Goal: Task Accomplishment & Management: Use online tool/utility

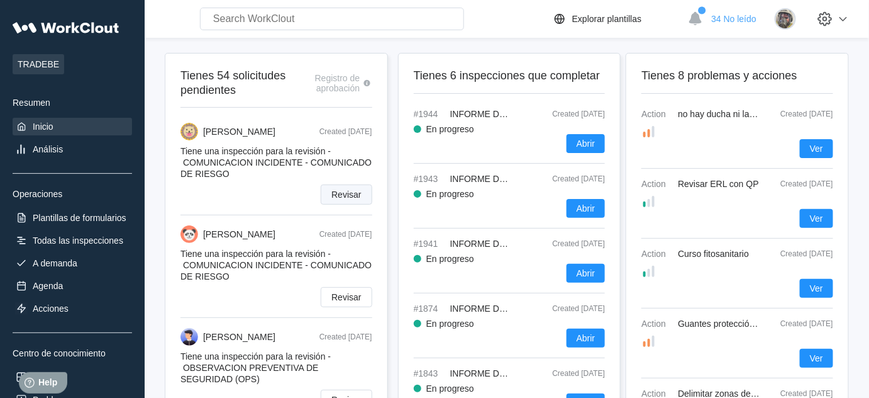
click at [350, 196] on span "Revisar" at bounding box center [346, 194] width 30 height 9
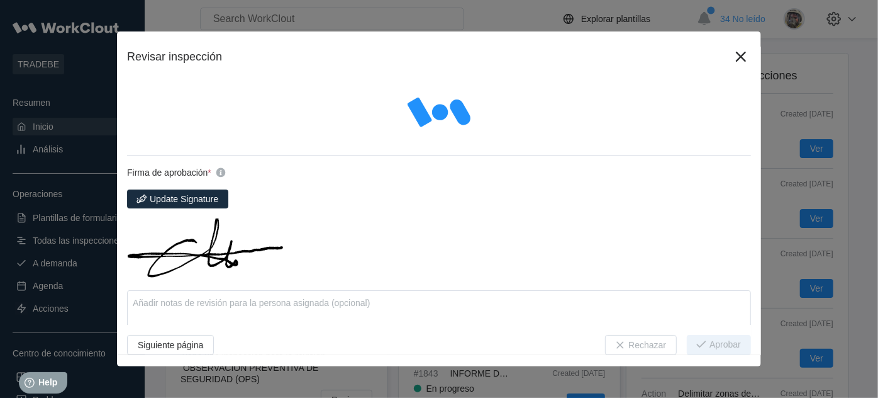
type textarea "x"
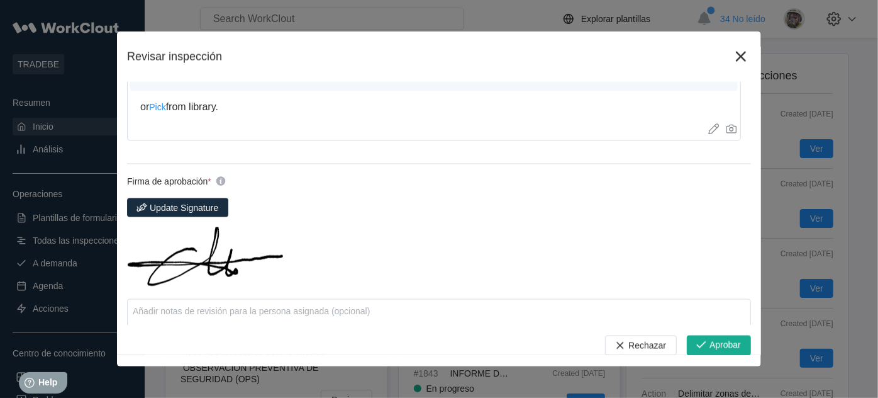
scroll to position [1013, 0]
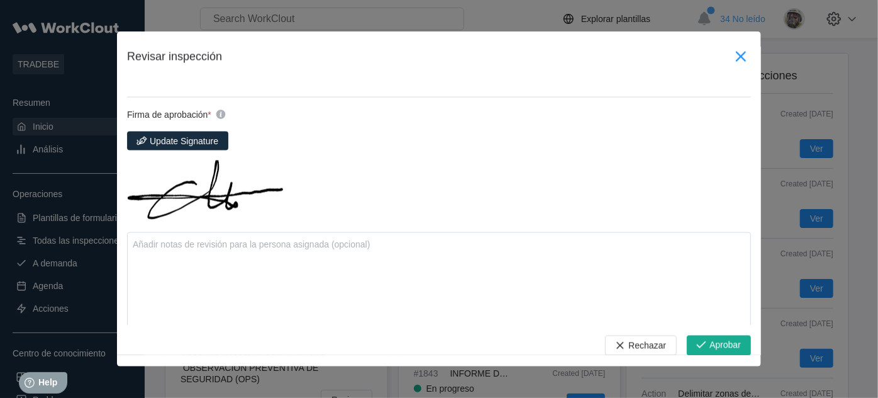
click at [736, 58] on icon at bounding box center [741, 57] width 10 height 10
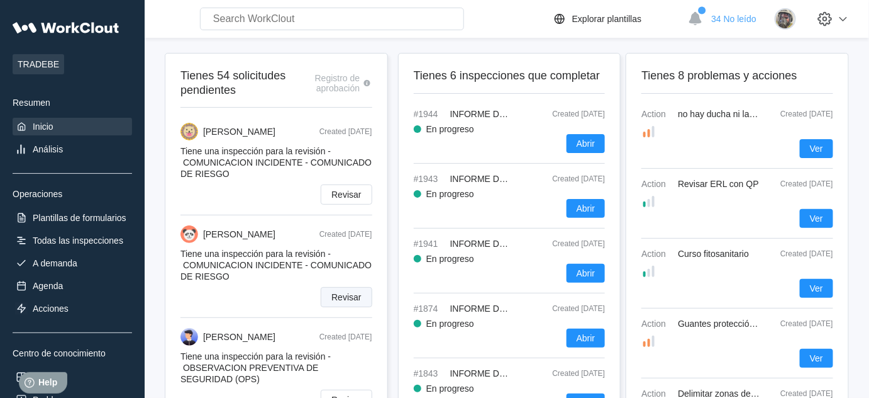
click at [341, 301] on span "Revisar" at bounding box center [346, 296] width 30 height 9
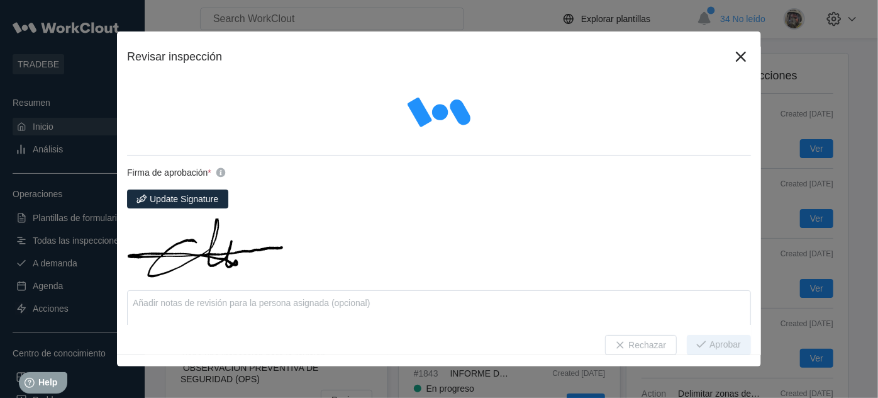
type textarea "x"
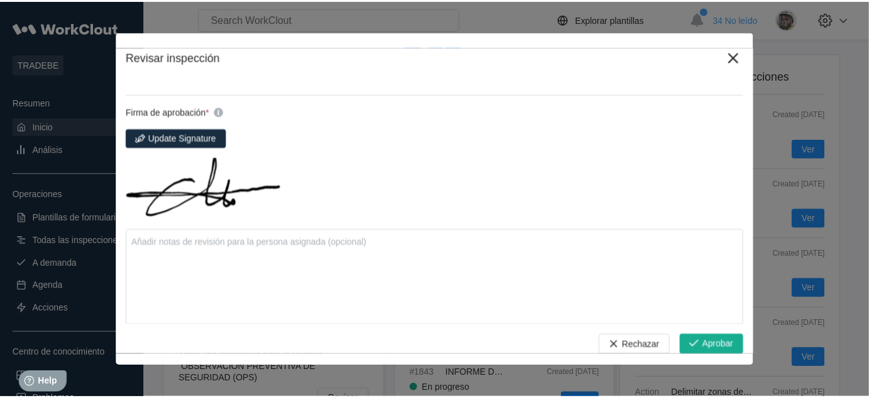
scroll to position [194, 0]
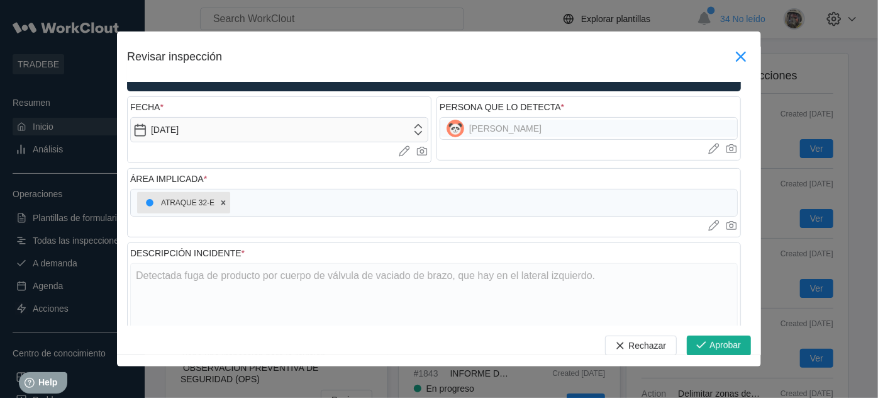
click at [736, 58] on icon at bounding box center [741, 57] width 10 height 10
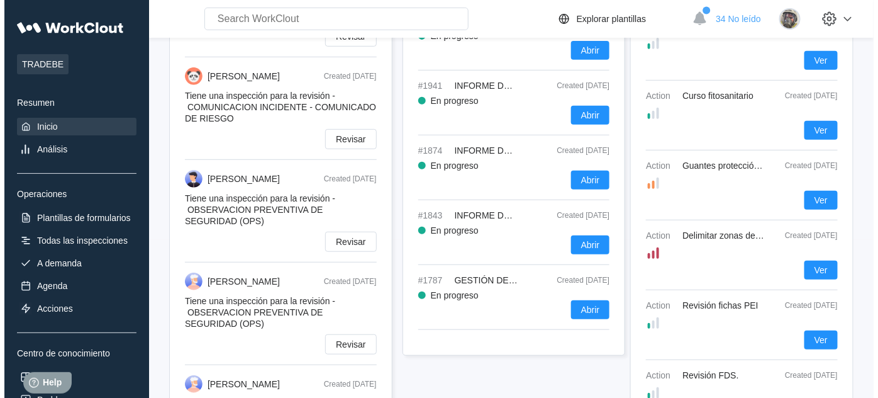
scroll to position [171, 0]
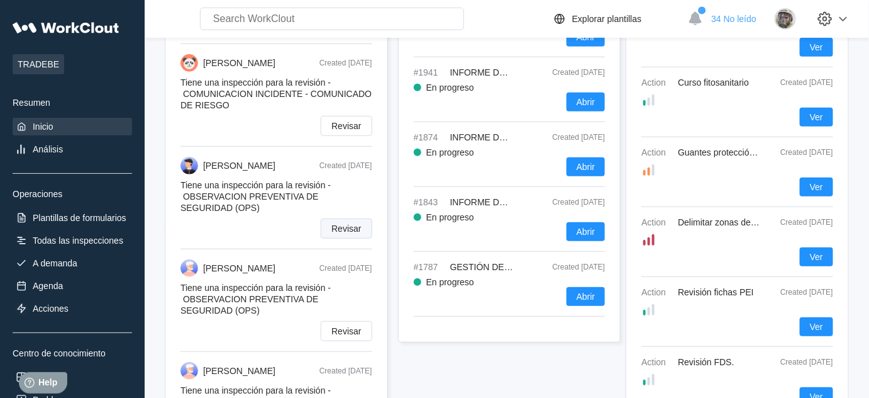
click at [354, 231] on span "Revisar" at bounding box center [346, 228] width 30 height 9
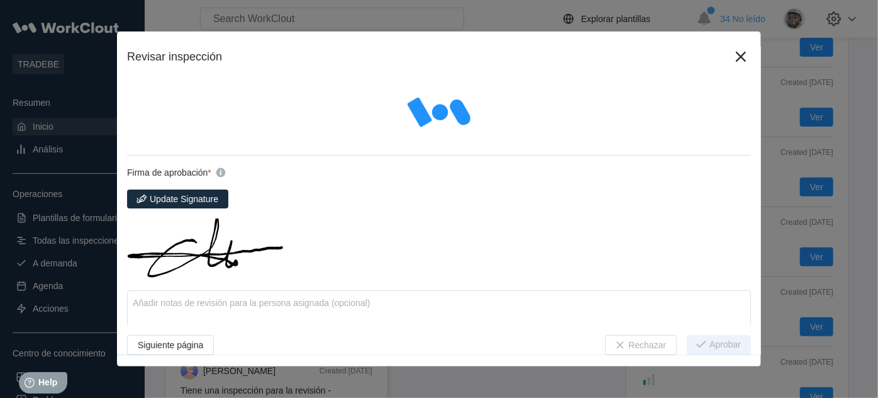
type textarea "x"
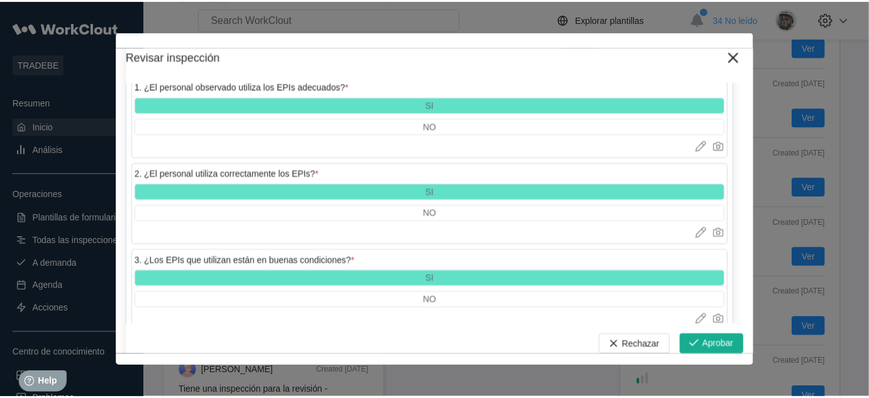
scroll to position [1143, 0]
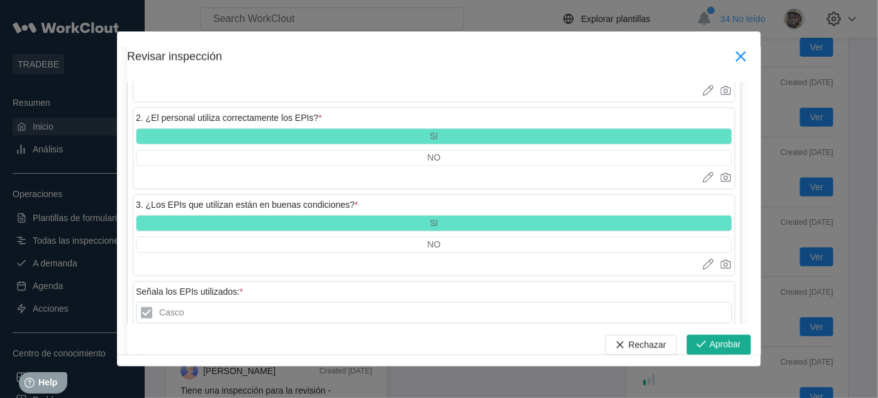
click at [736, 53] on icon at bounding box center [741, 57] width 10 height 10
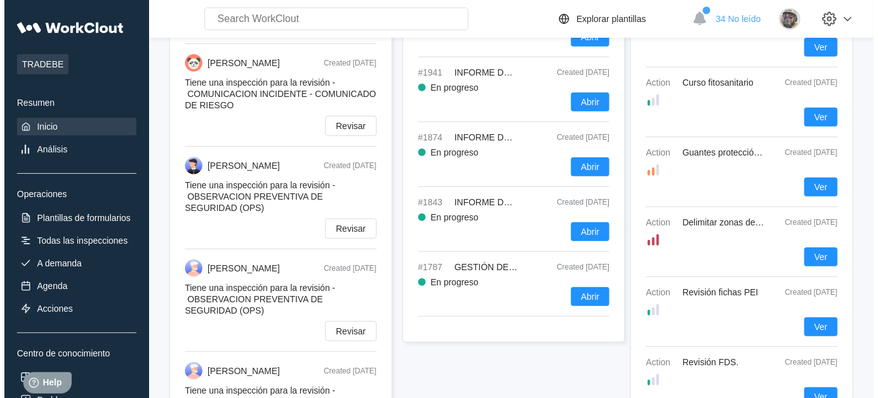
scroll to position [228, 0]
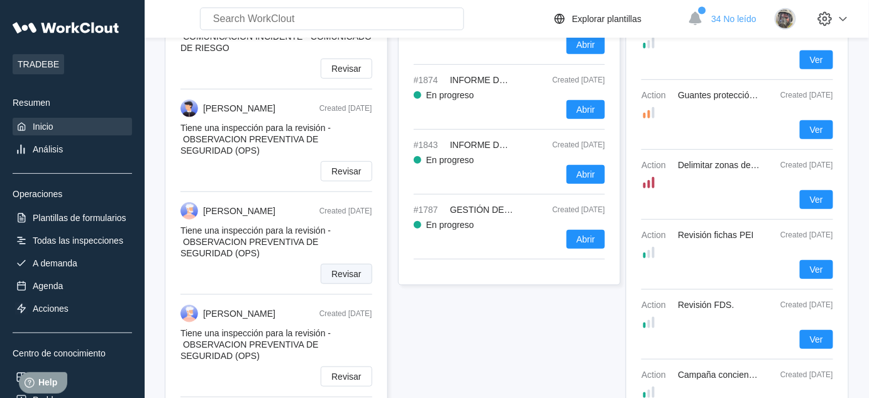
click at [338, 275] on span "Revisar" at bounding box center [346, 273] width 30 height 9
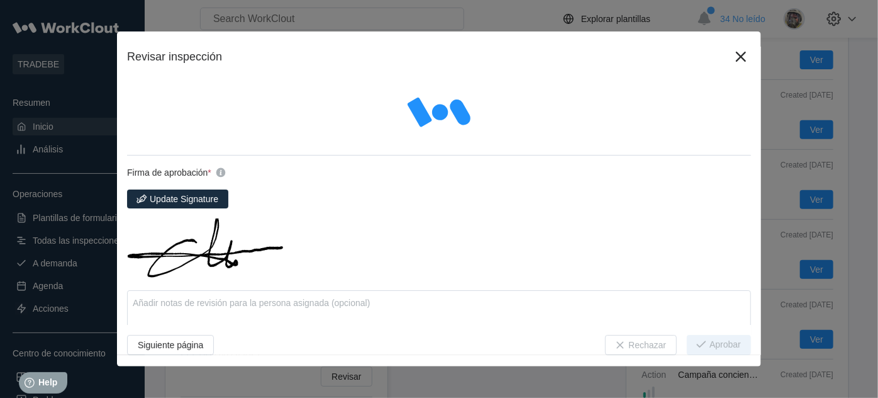
type textarea "x"
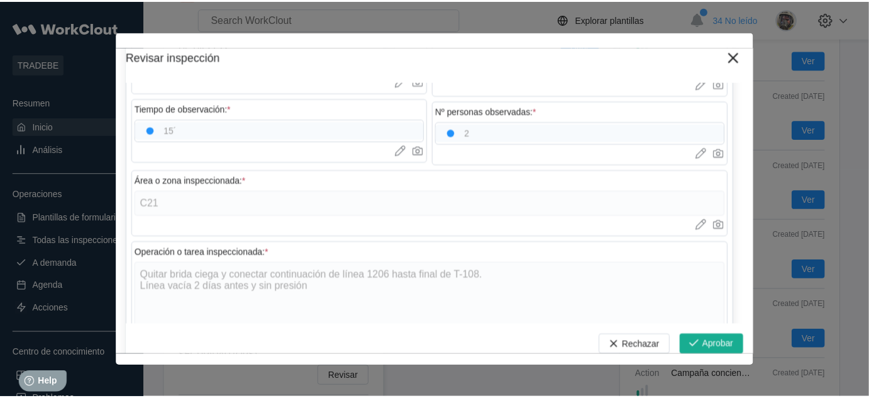
scroll to position [457, 0]
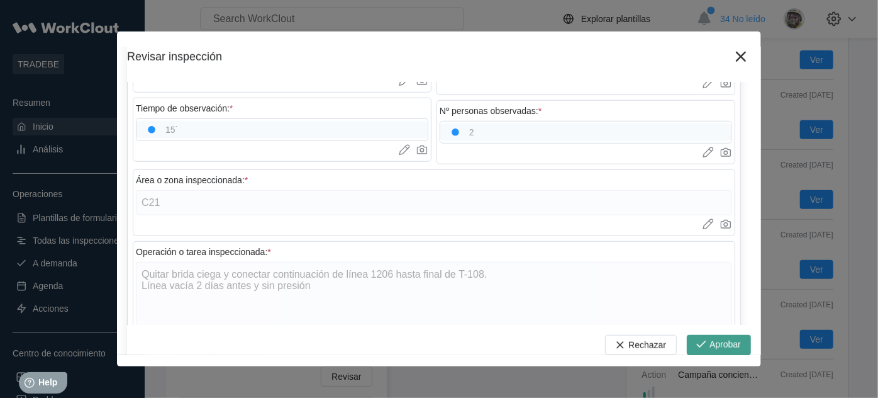
click at [723, 348] on span "Aprobar" at bounding box center [724, 345] width 31 height 10
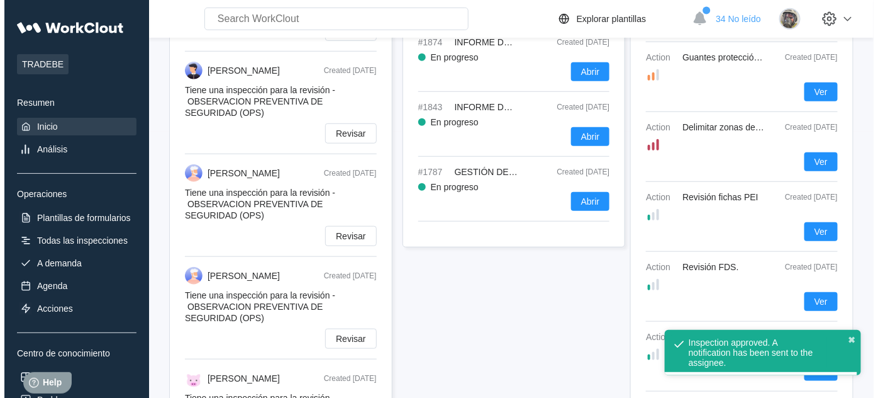
scroll to position [286, 0]
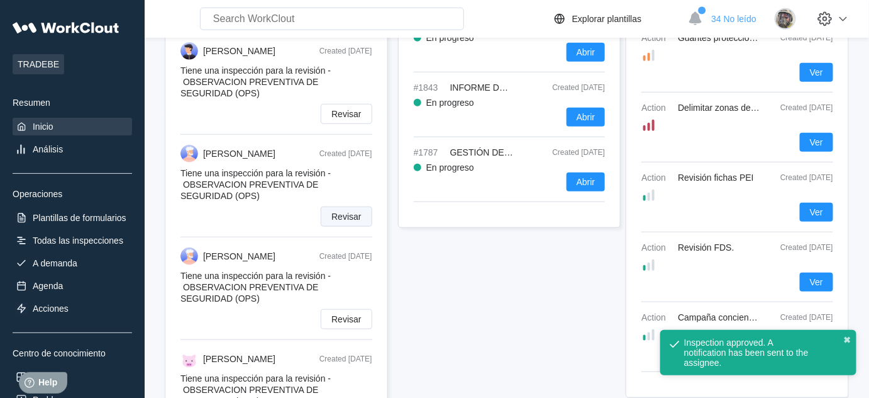
click at [342, 215] on button "Revisar" at bounding box center [346, 216] width 51 height 20
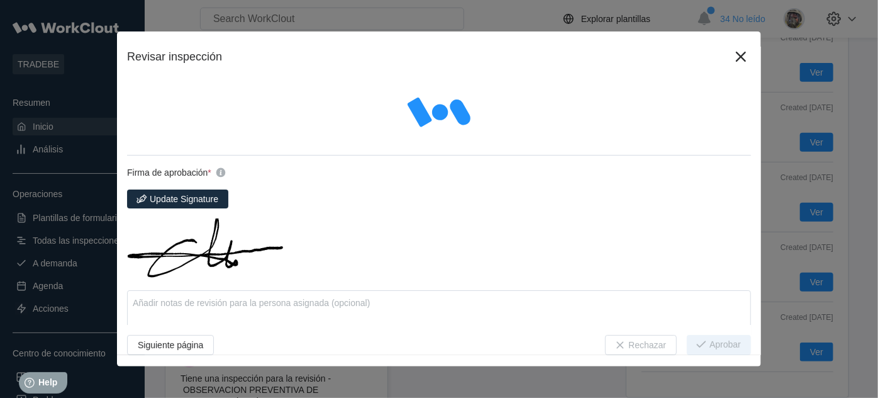
type textarea "x"
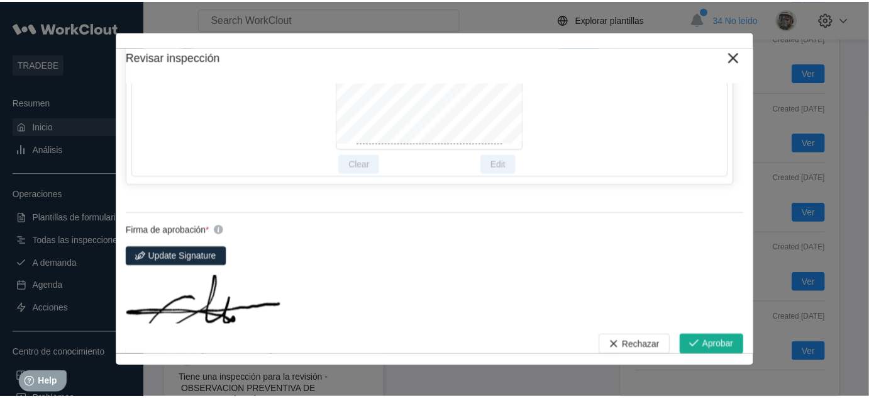
scroll to position [5108, 0]
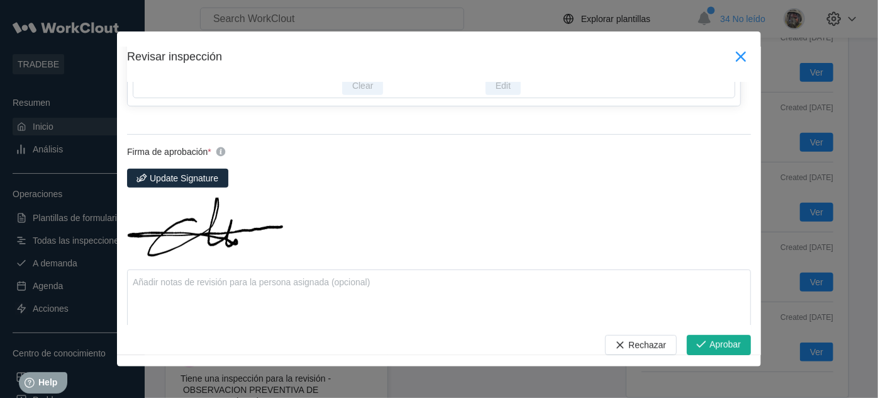
click at [736, 60] on icon at bounding box center [741, 57] width 10 height 10
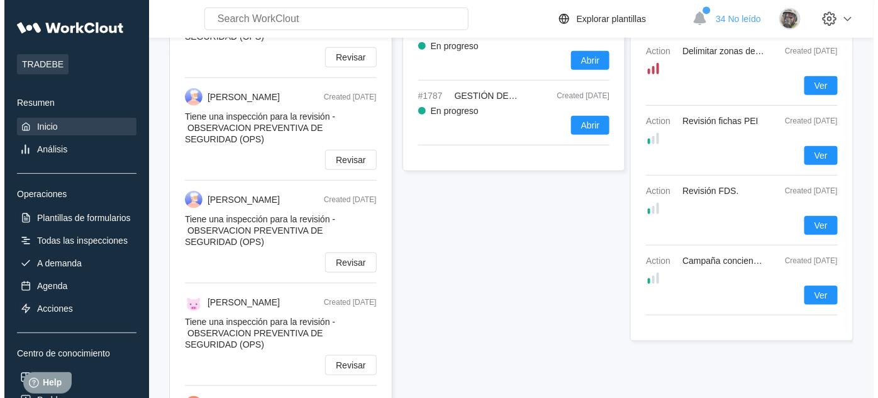
scroll to position [343, 0]
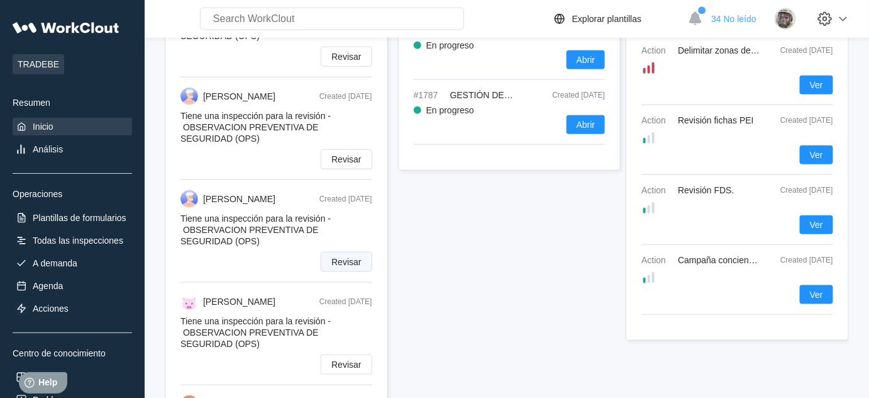
click at [338, 266] on span "Revisar" at bounding box center [346, 261] width 30 height 9
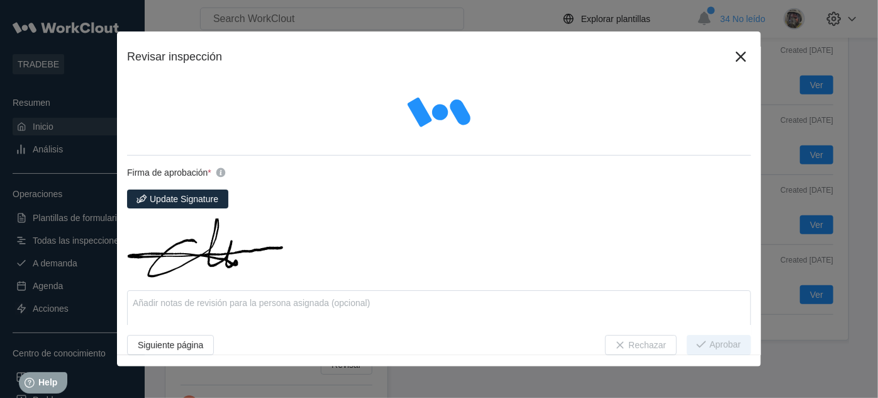
type textarea "x"
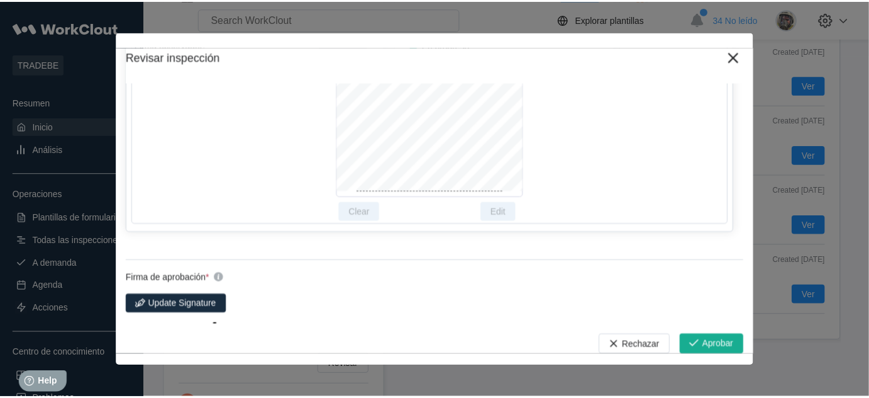
scroll to position [4997, 0]
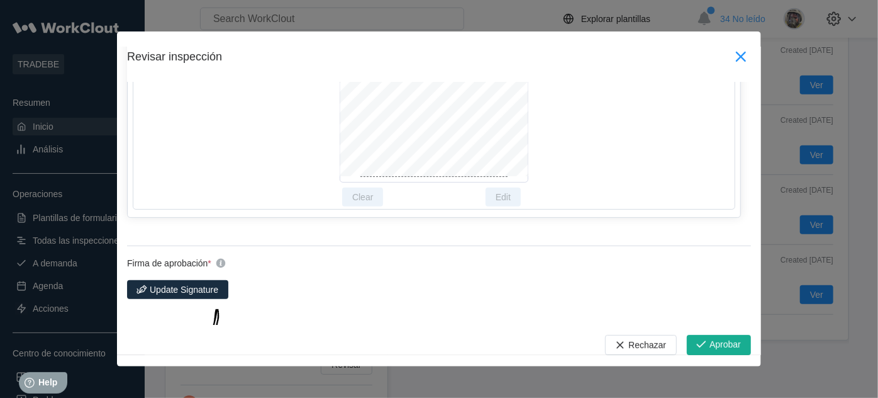
click at [733, 58] on icon at bounding box center [741, 57] width 20 height 20
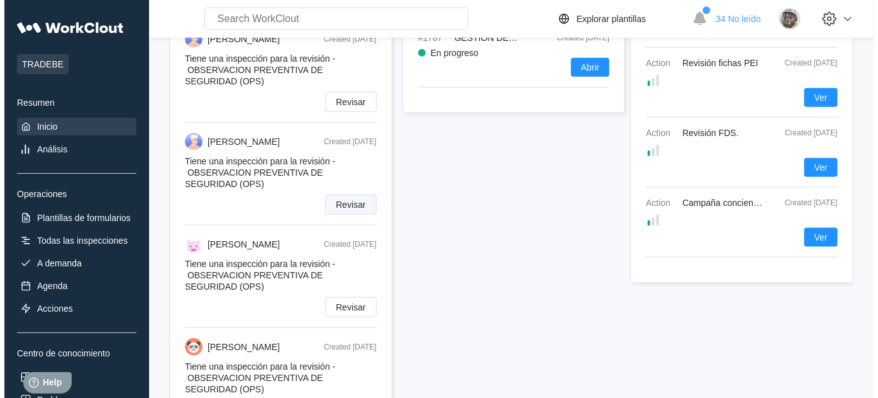
scroll to position [457, 0]
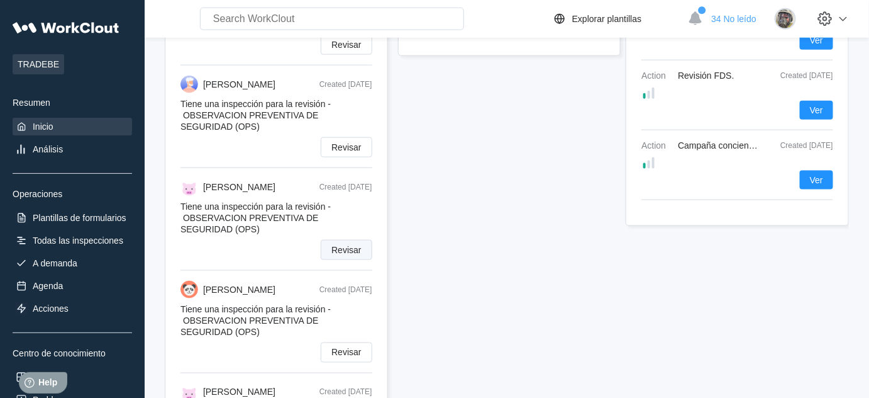
click at [353, 254] on span "Revisar" at bounding box center [346, 249] width 30 height 9
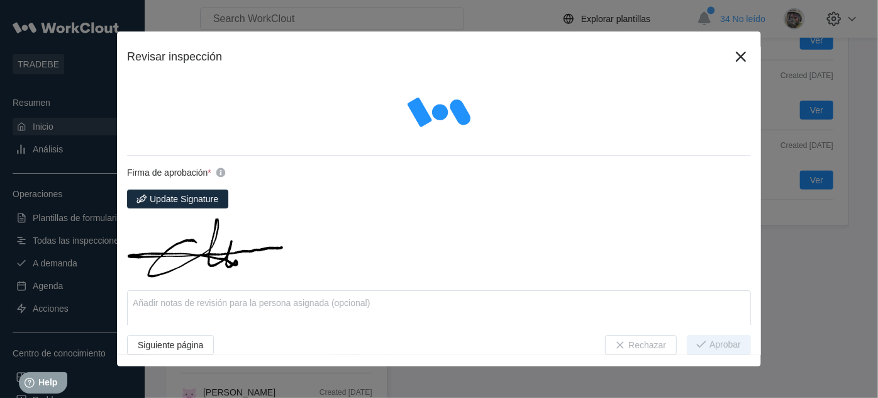
type textarea "x"
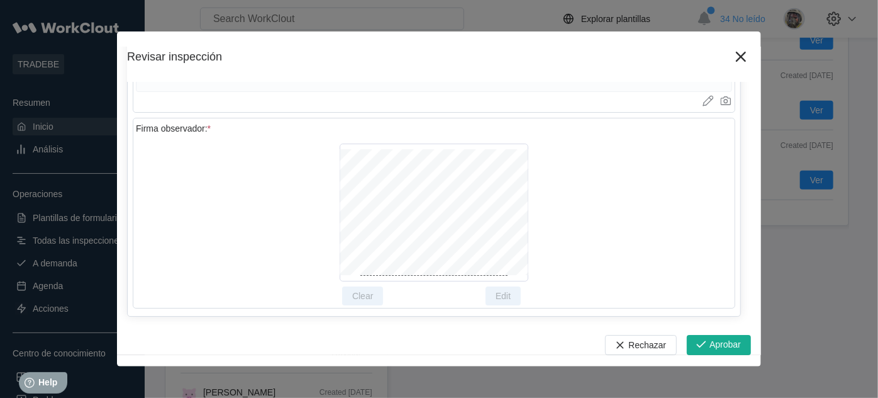
scroll to position [4711, 0]
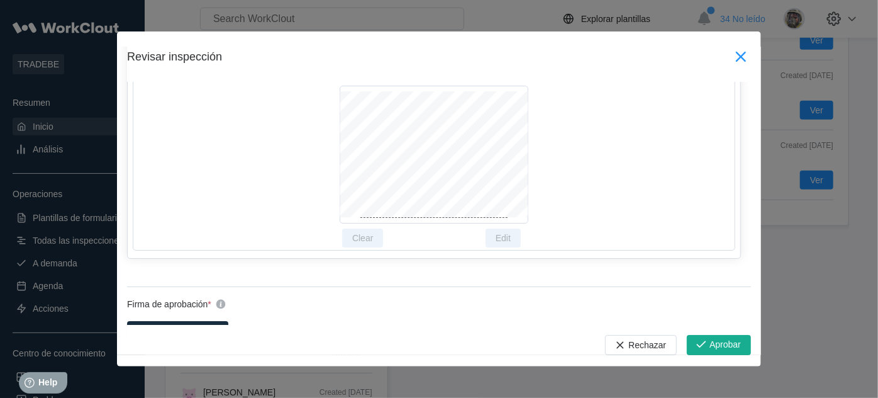
click at [736, 57] on icon at bounding box center [741, 57] width 10 height 10
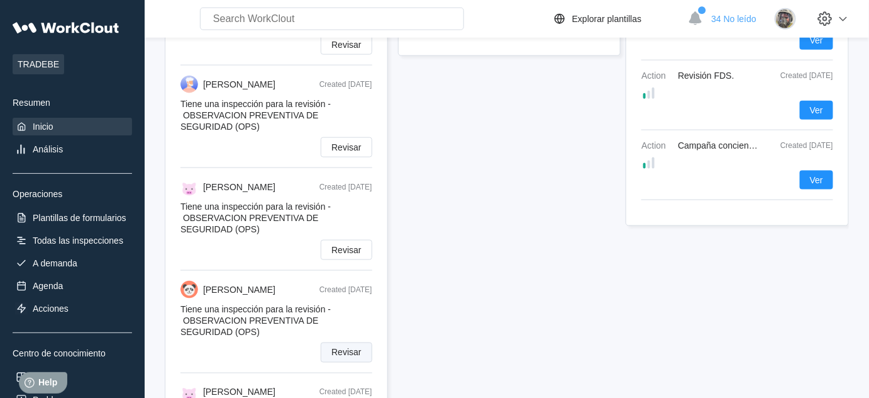
click at [348, 357] on span "Revisar" at bounding box center [346, 352] width 30 height 9
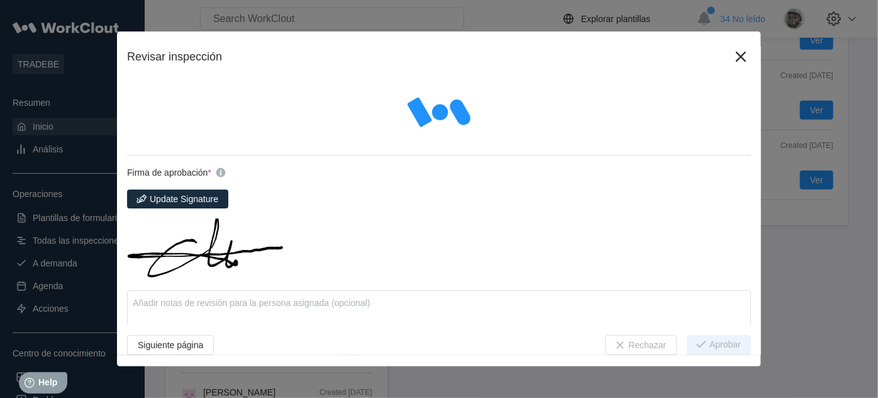
type textarea "x"
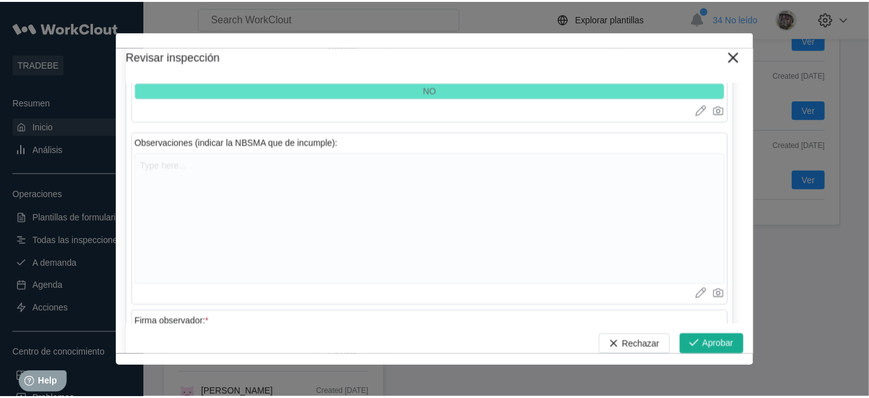
scroll to position [4860, 0]
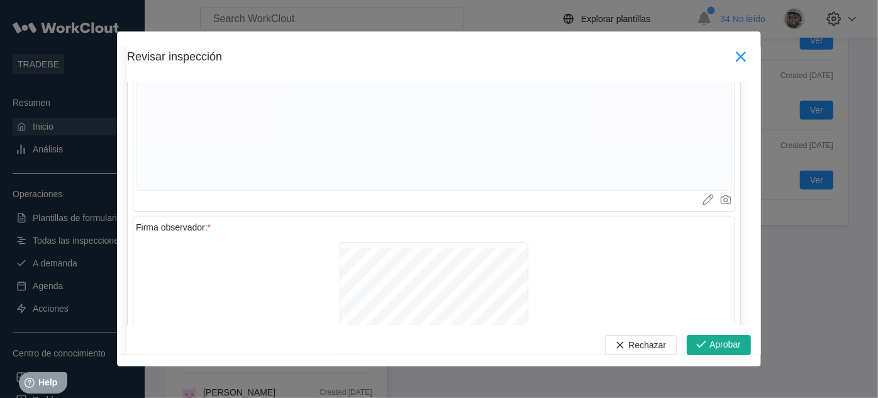
click at [740, 57] on icon at bounding box center [741, 57] width 20 height 20
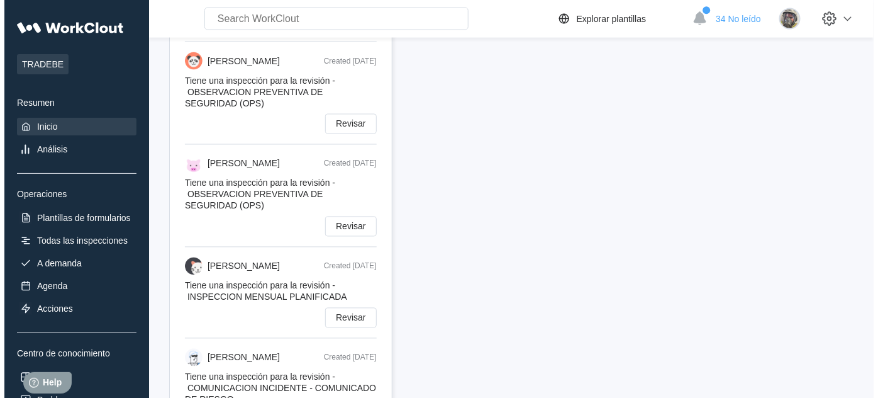
scroll to position [686, 0]
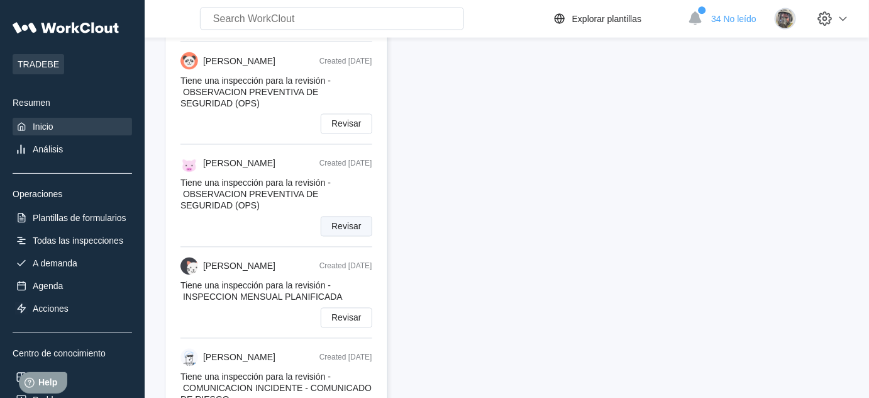
click at [328, 235] on button "Revisar" at bounding box center [346, 226] width 51 height 20
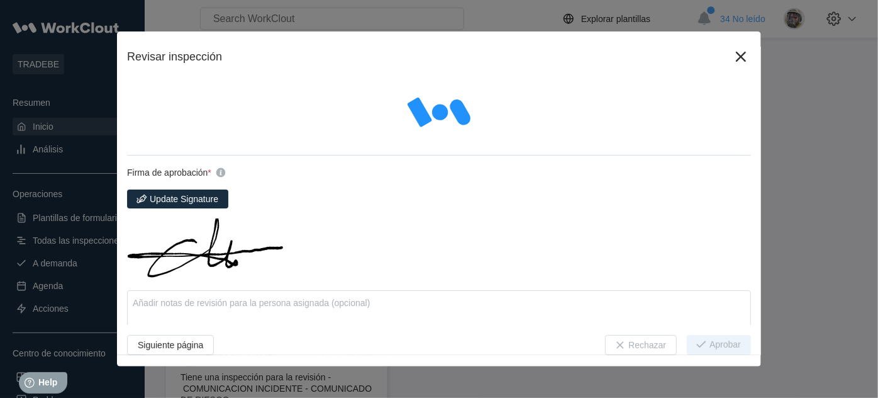
type textarea "x"
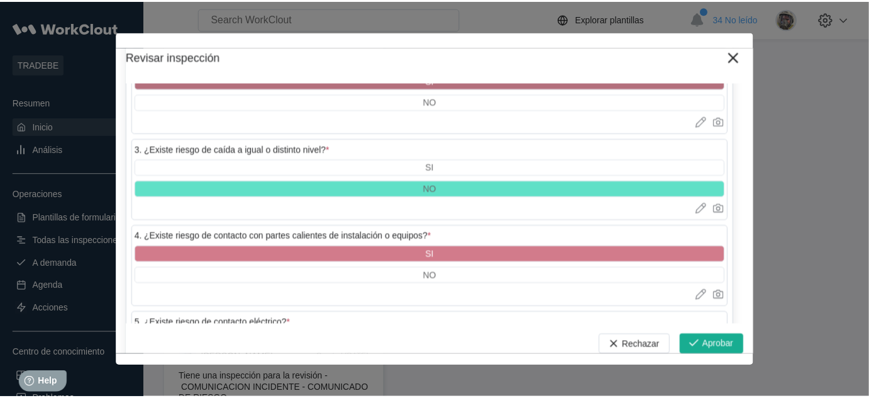
scroll to position [2115, 0]
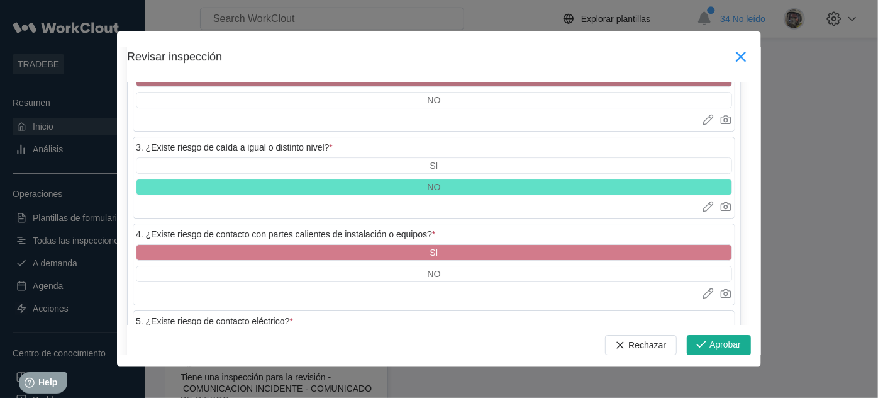
click at [733, 62] on icon at bounding box center [741, 57] width 20 height 20
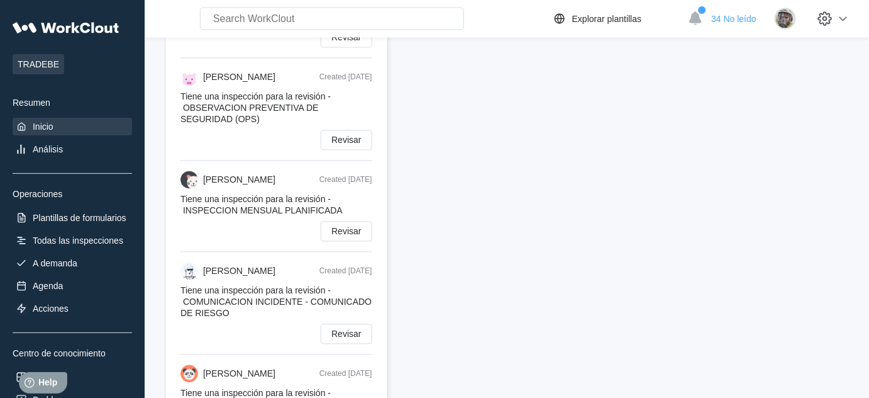
scroll to position [800, 0]
